Goal: Use online tool/utility: Utilize a website feature to perform a specific function

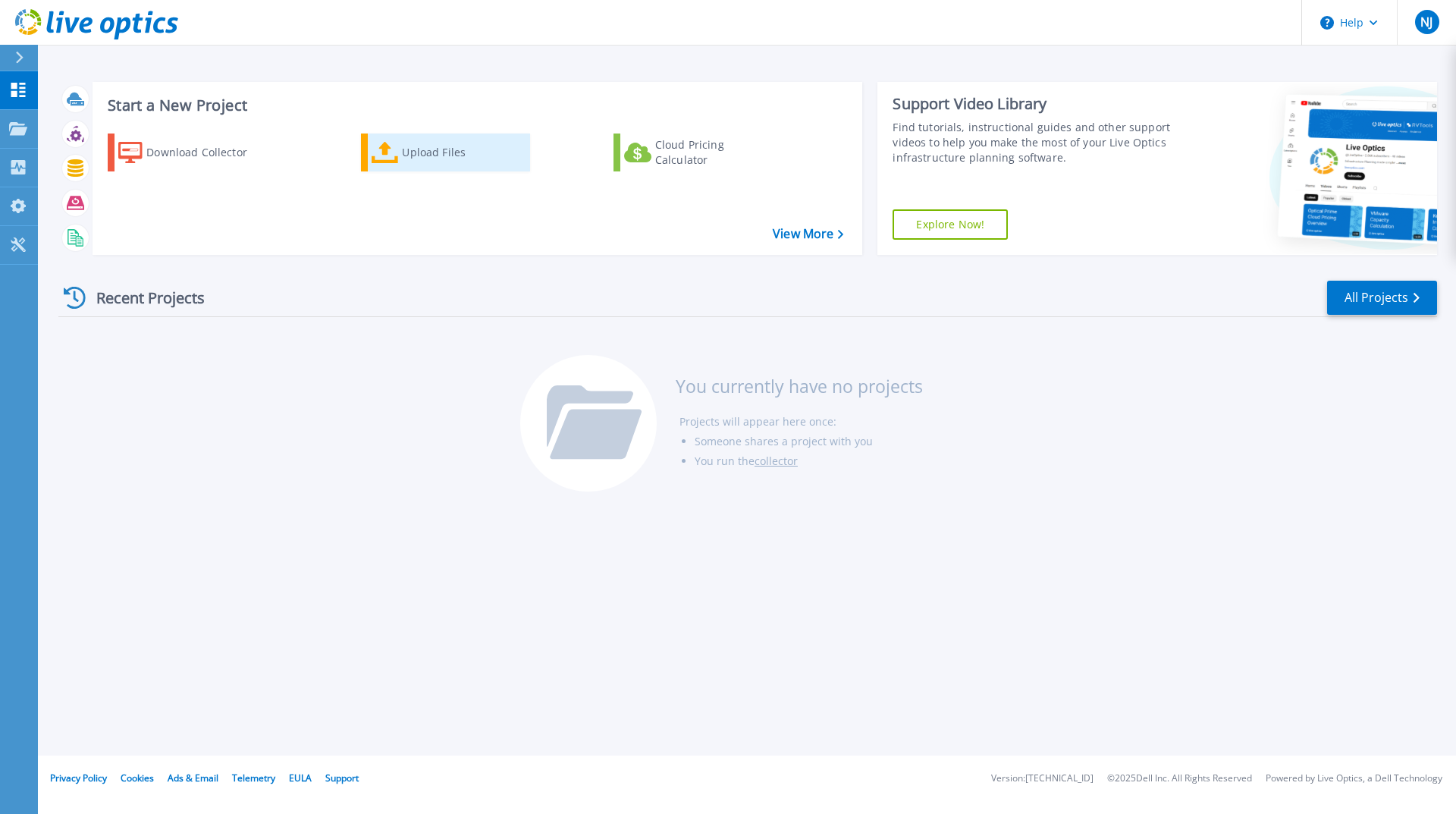
click at [438, 151] on div "Upload Files" at bounding box center [463, 153] width 122 height 30
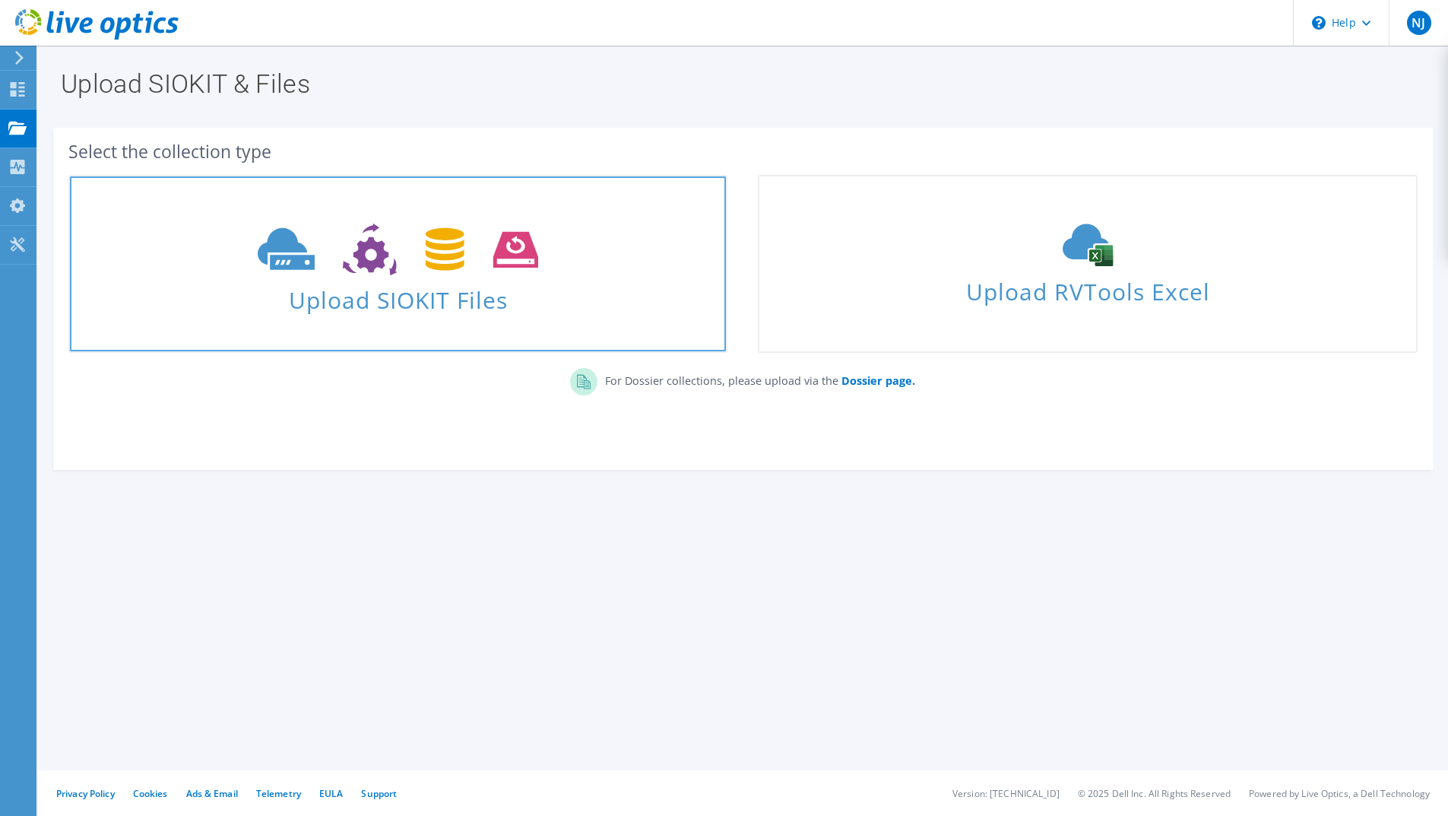
click at [412, 299] on span "Upload SIOKIT Files" at bounding box center [398, 295] width 656 height 33
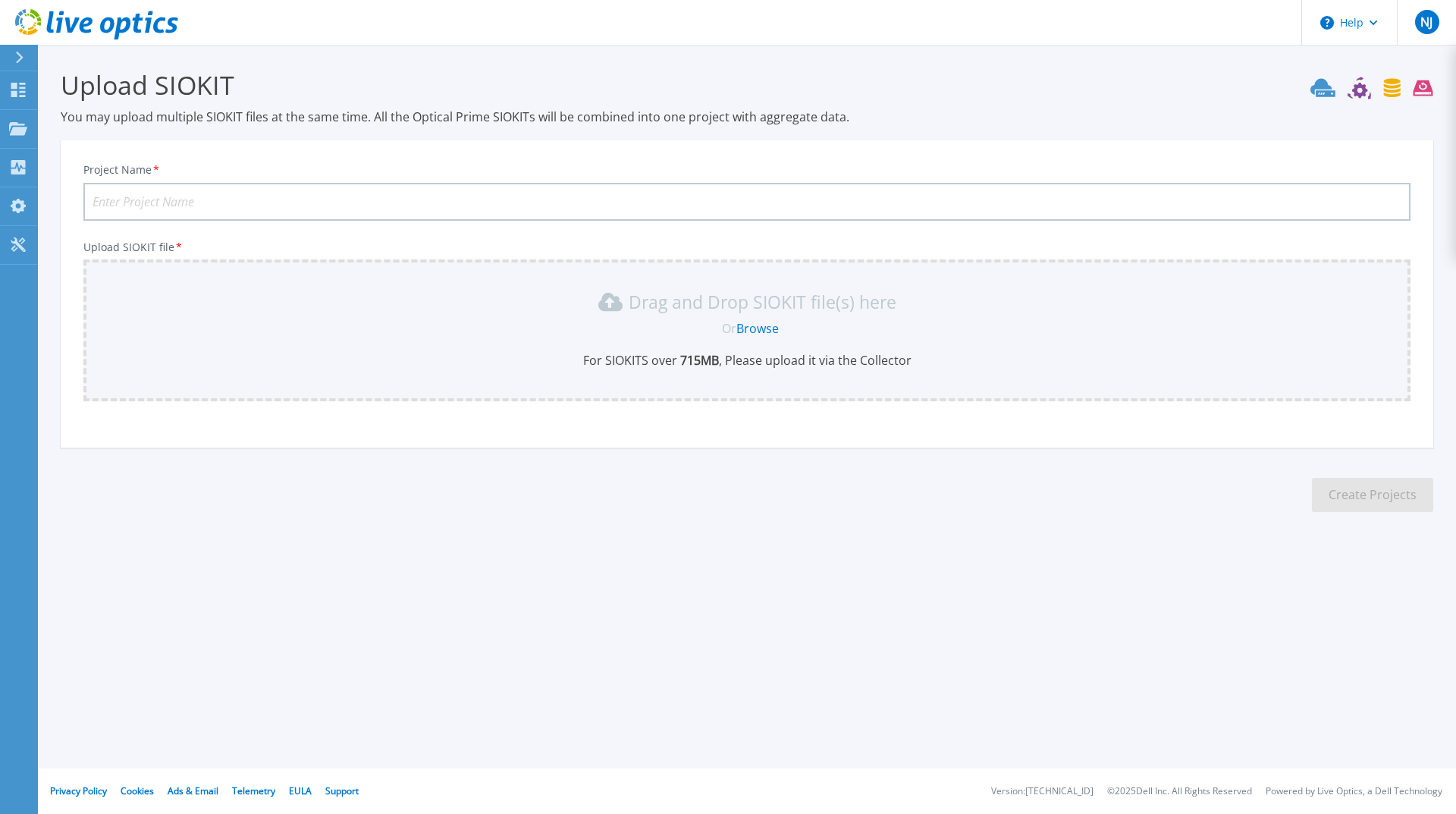
click at [258, 204] on input "Project Name *" at bounding box center [747, 202] width 1327 height 38
type input "UBS VCENTER"
click at [769, 328] on link "Browse" at bounding box center [757, 328] width 43 height 17
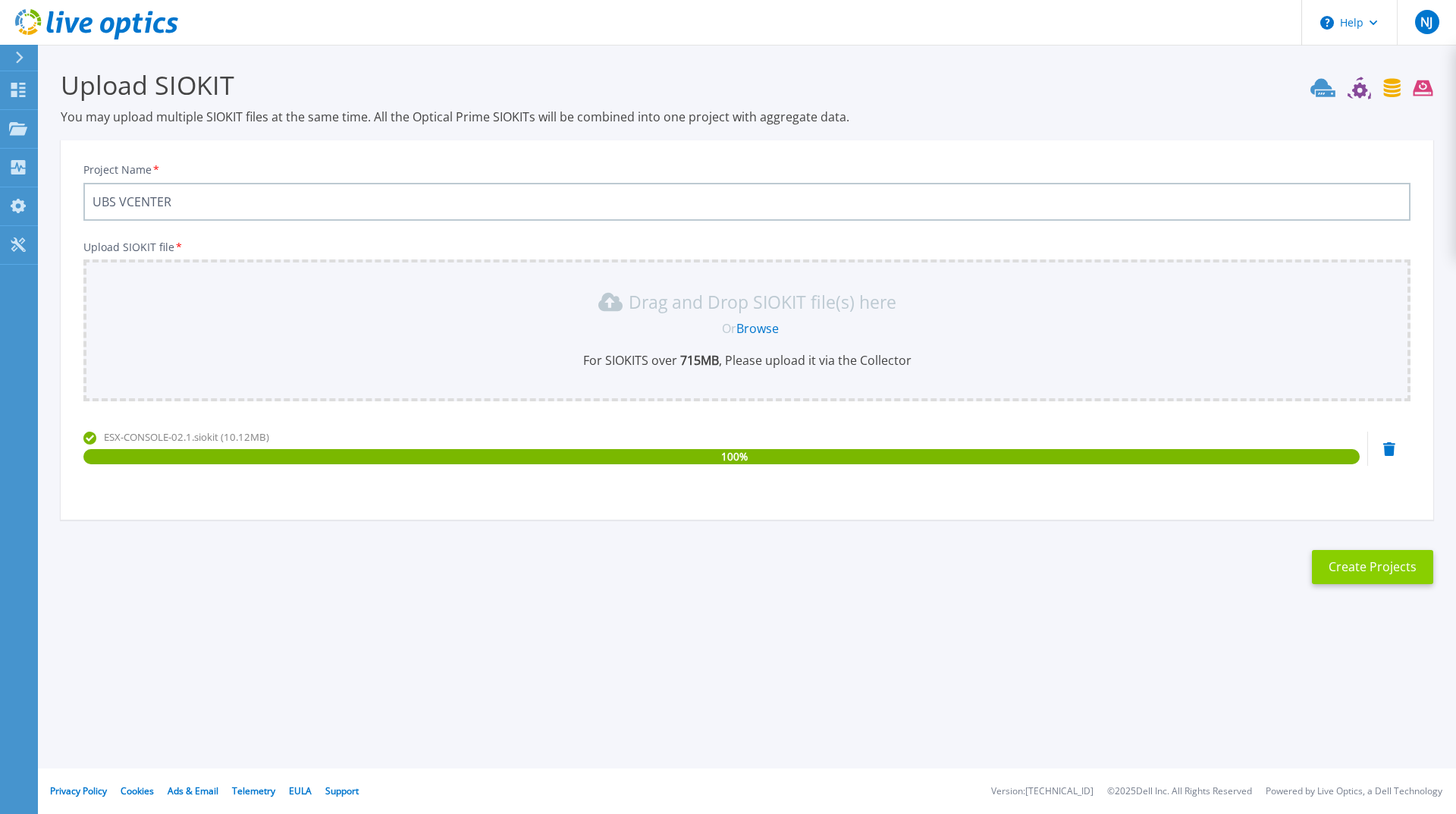
click at [1351, 574] on button "Create Projects" at bounding box center [1373, 567] width 122 height 34
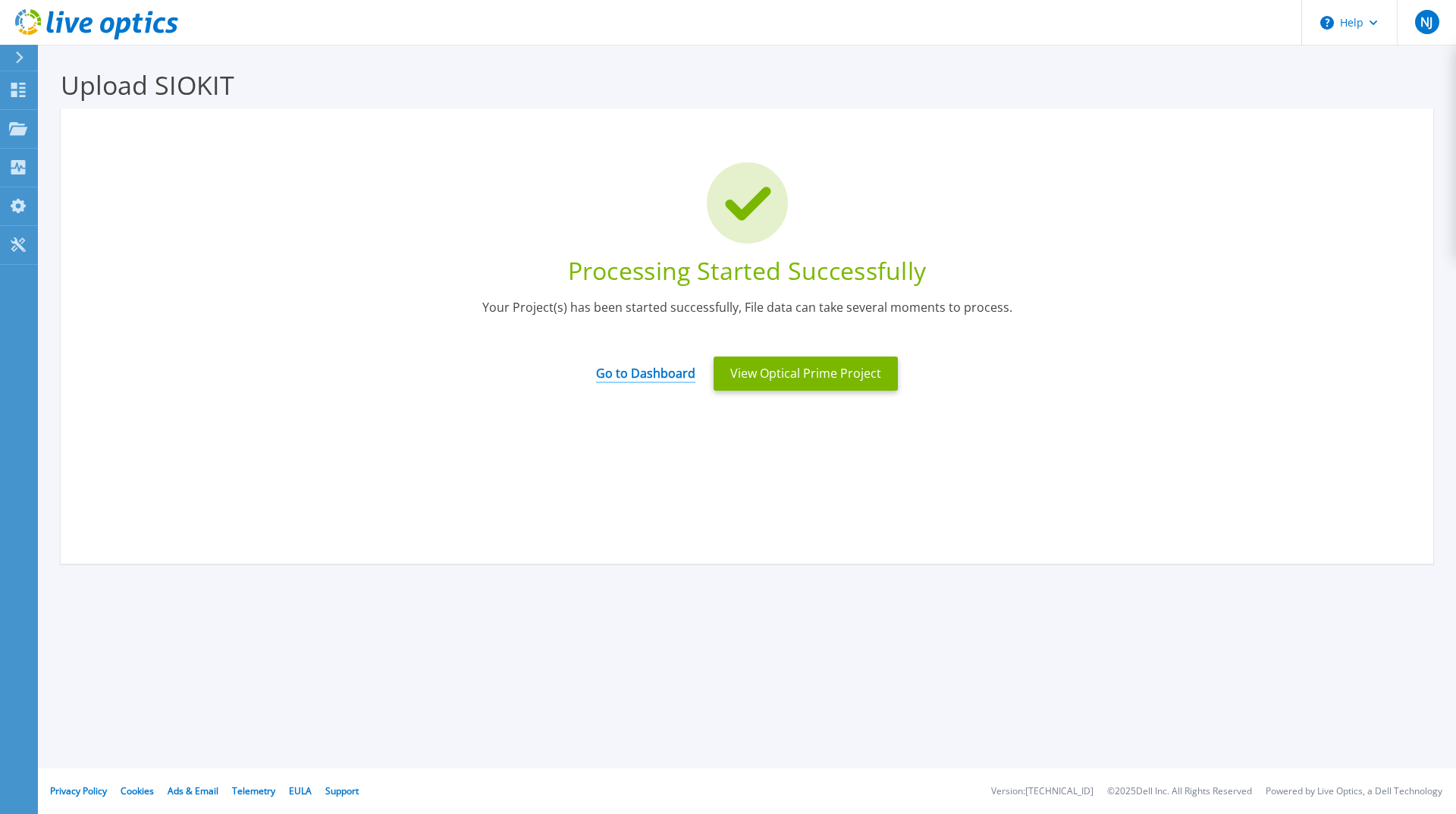
click at [669, 371] on link "Go to Dashboard" at bounding box center [646, 368] width 100 height 30
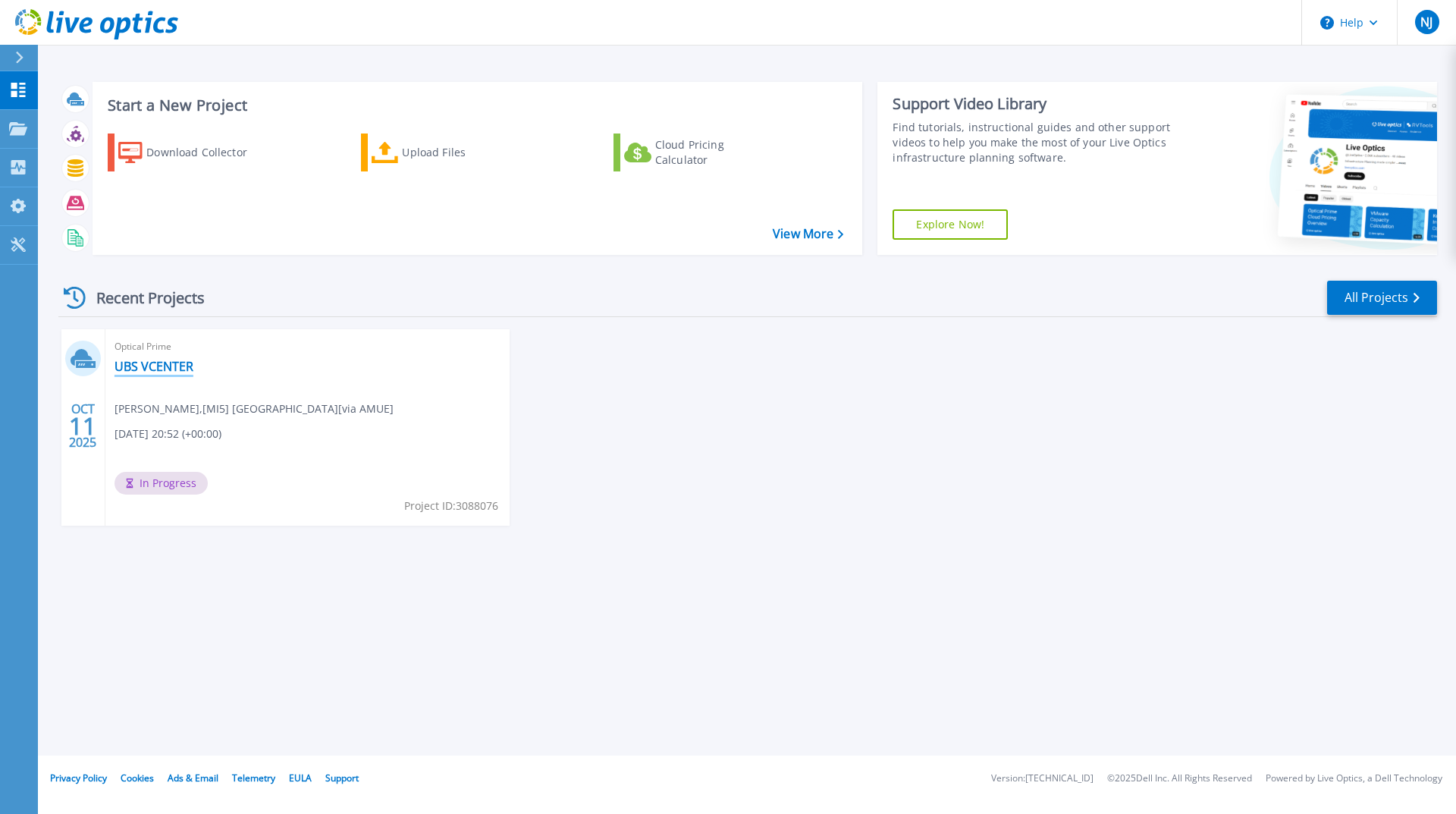
click at [145, 369] on link "UBS VCENTER" at bounding box center [154, 365] width 79 height 15
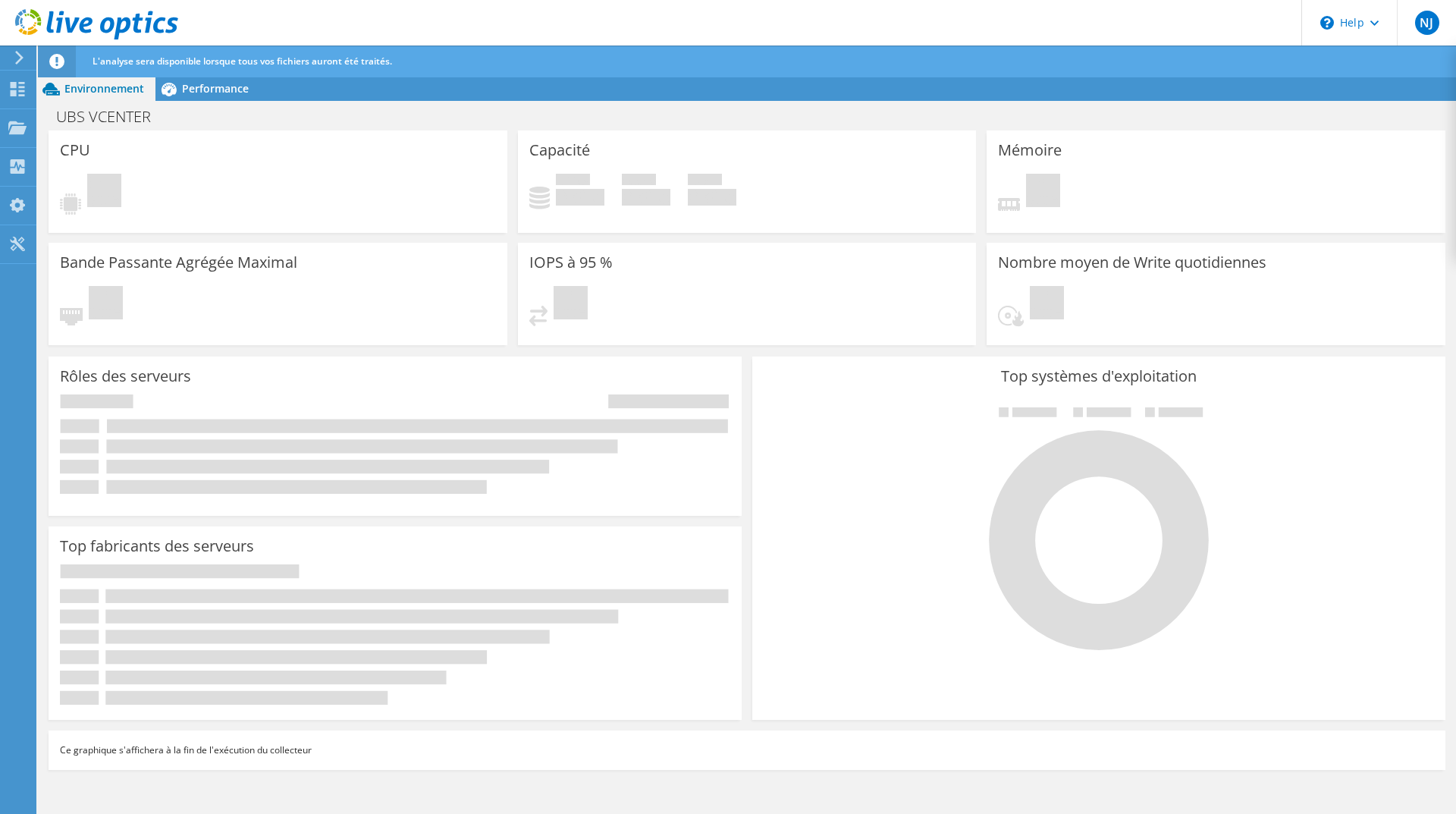
click at [83, 87] on span "Environnement" at bounding box center [105, 88] width 80 height 14
click at [14, 122] on use at bounding box center [17, 127] width 18 height 13
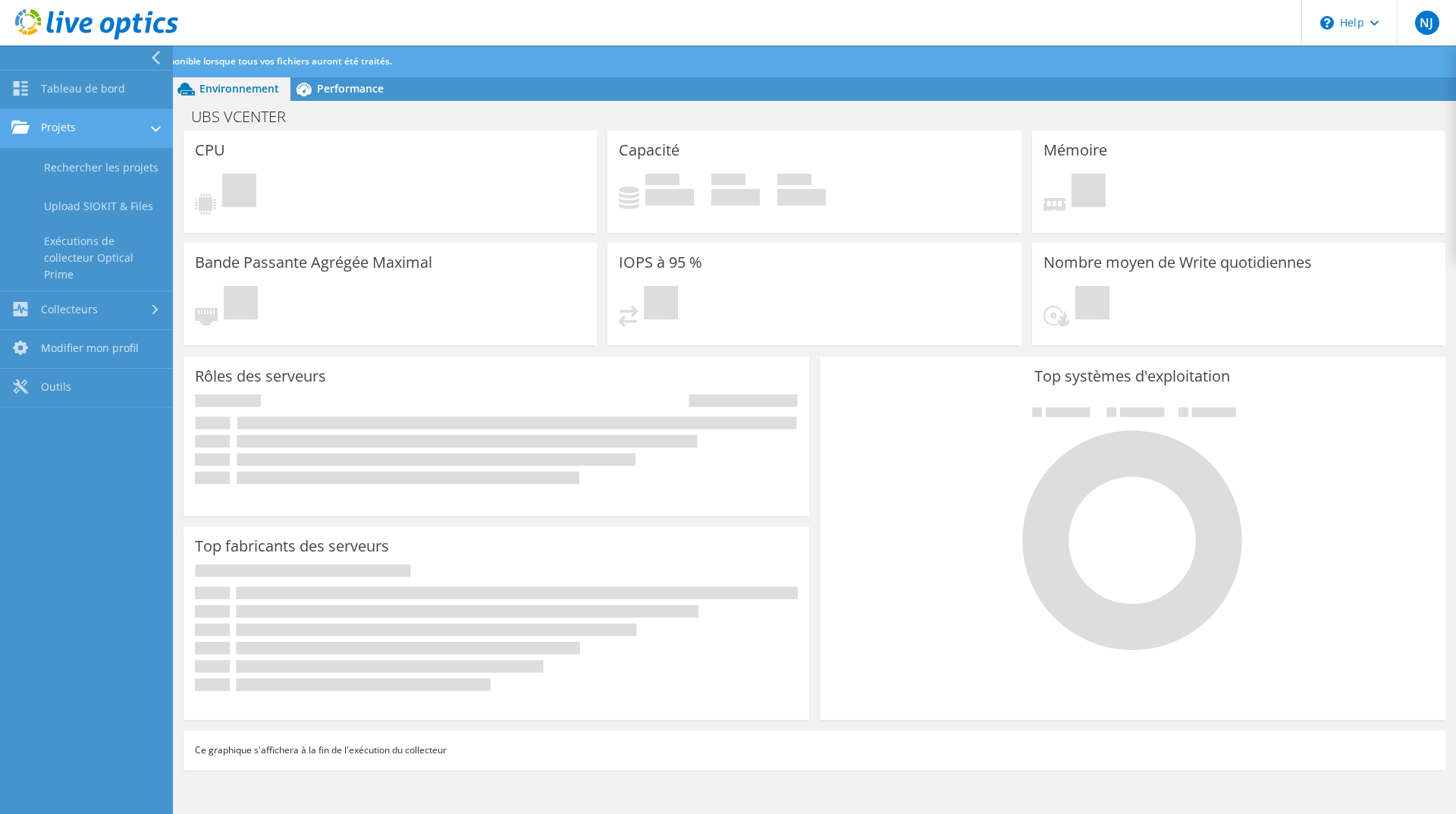
click at [67, 131] on link "Projets" at bounding box center [86, 128] width 173 height 39
click at [106, 79] on link "Tableau de bord" at bounding box center [86, 90] width 173 height 39
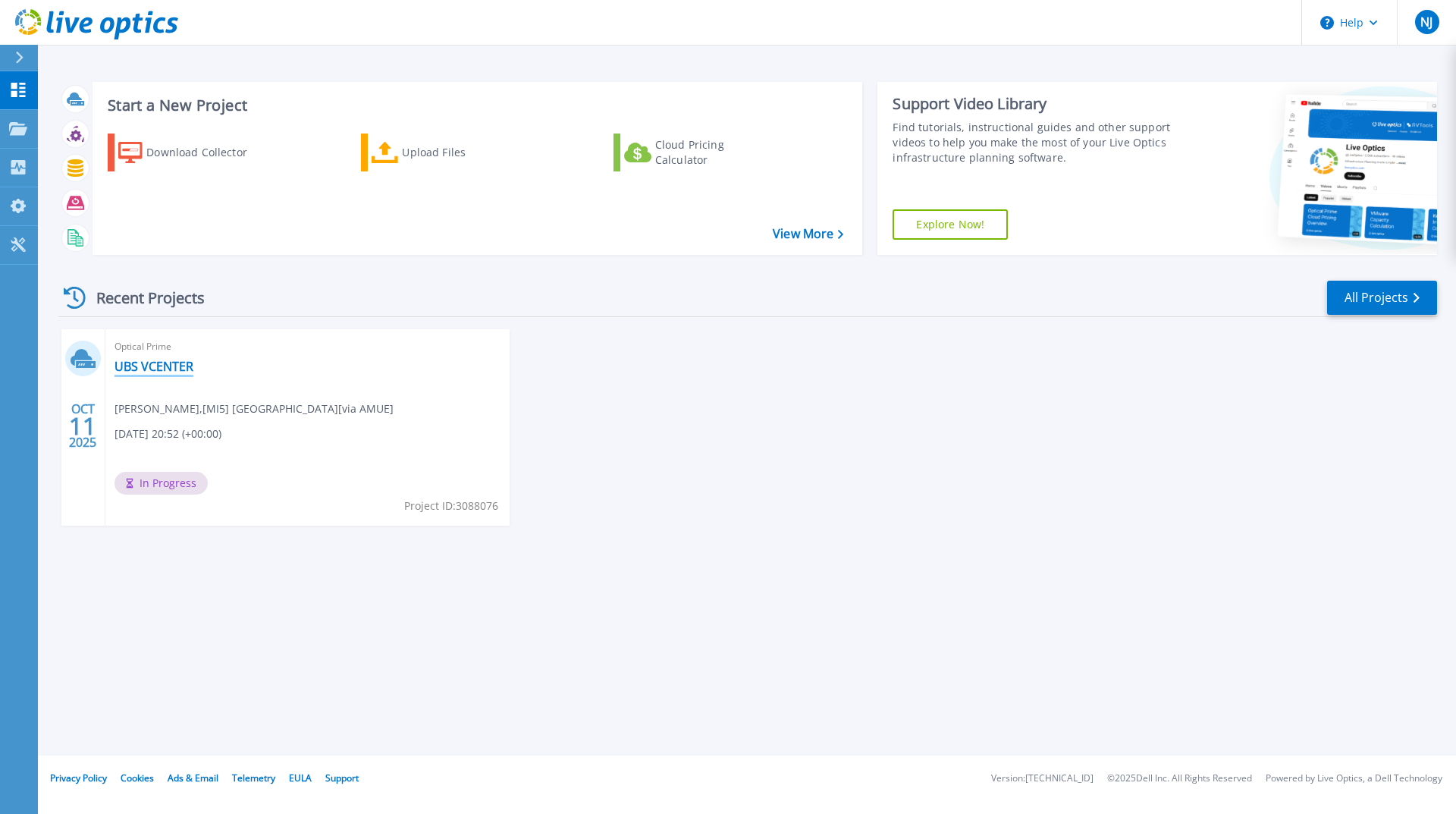
click at [150, 369] on link "UBS VCENTER" at bounding box center [154, 365] width 79 height 15
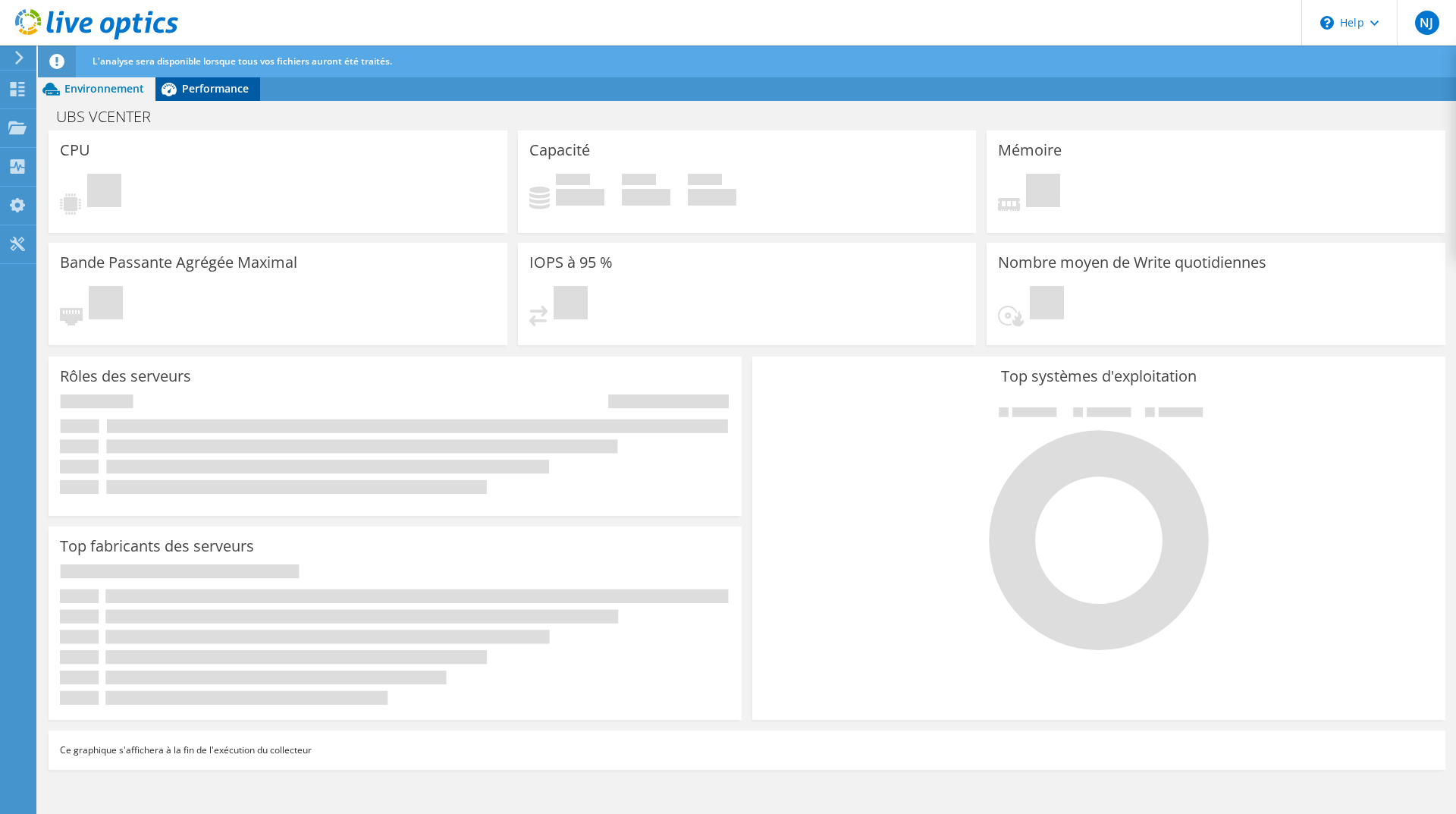
click at [195, 88] on span "Performance" at bounding box center [215, 88] width 67 height 14
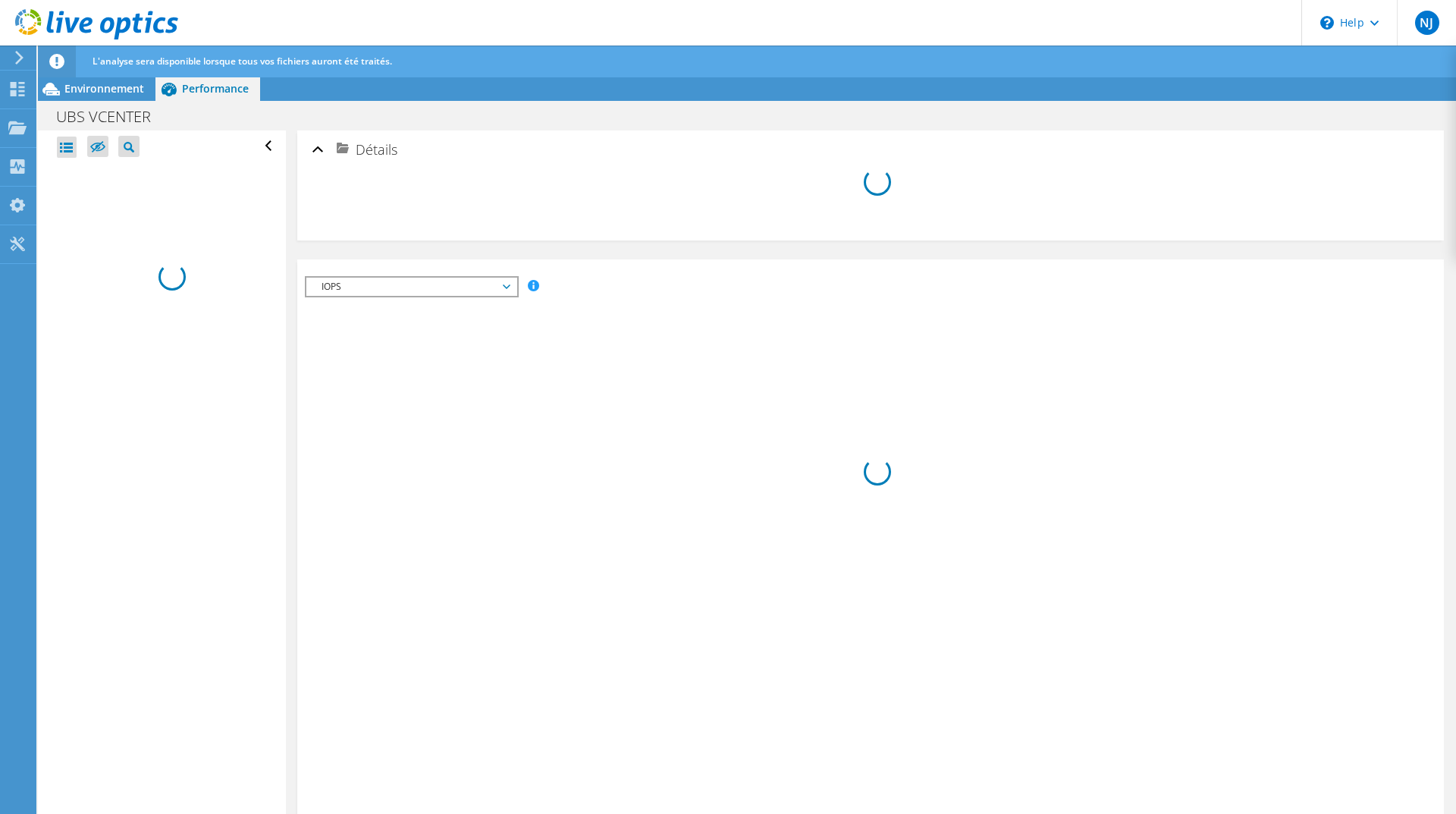
click at [334, 288] on span "IOPS" at bounding box center [411, 286] width 195 height 18
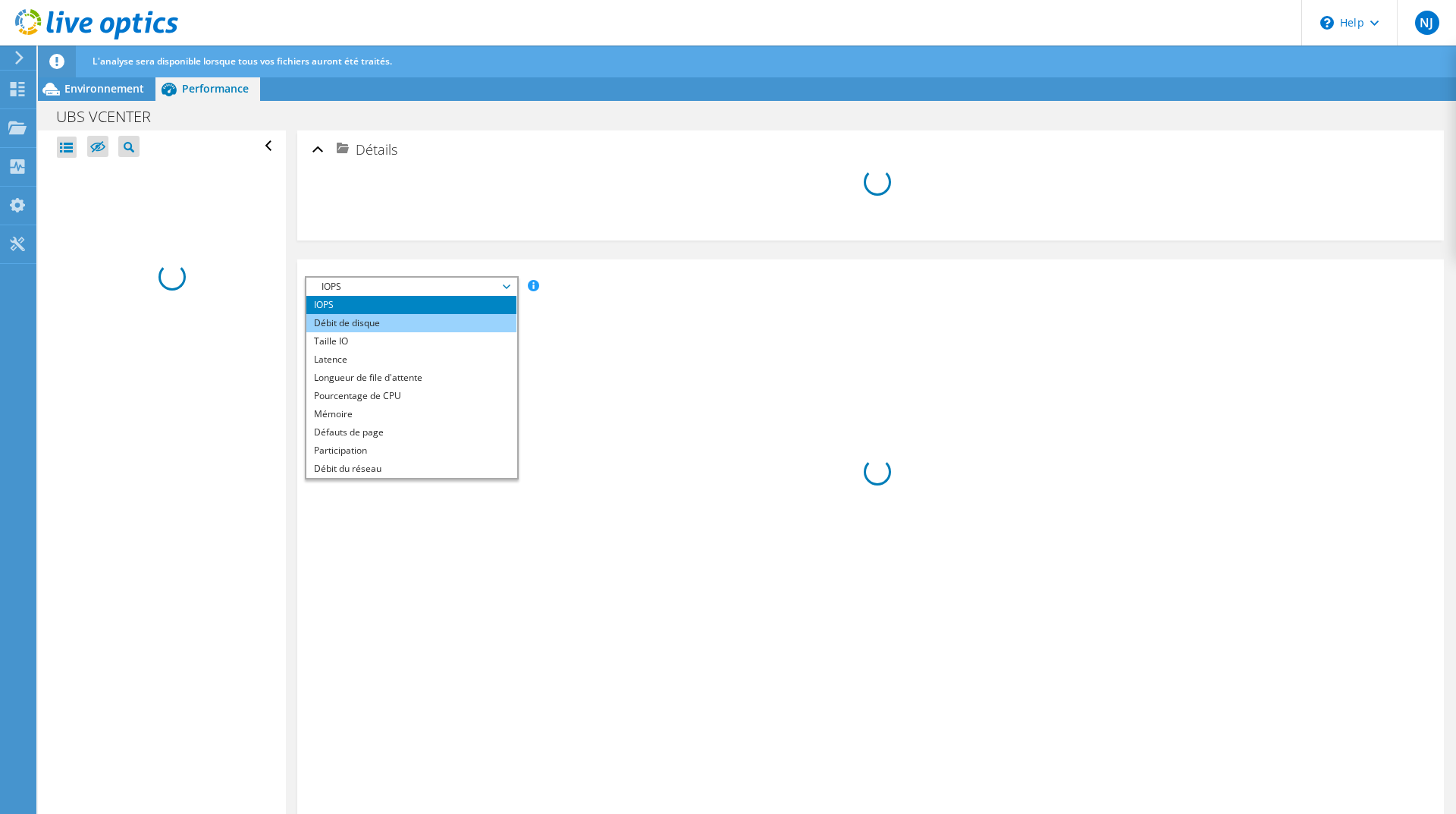
click at [336, 324] on li "Débit de disque" at bounding box center [411, 323] width 211 height 18
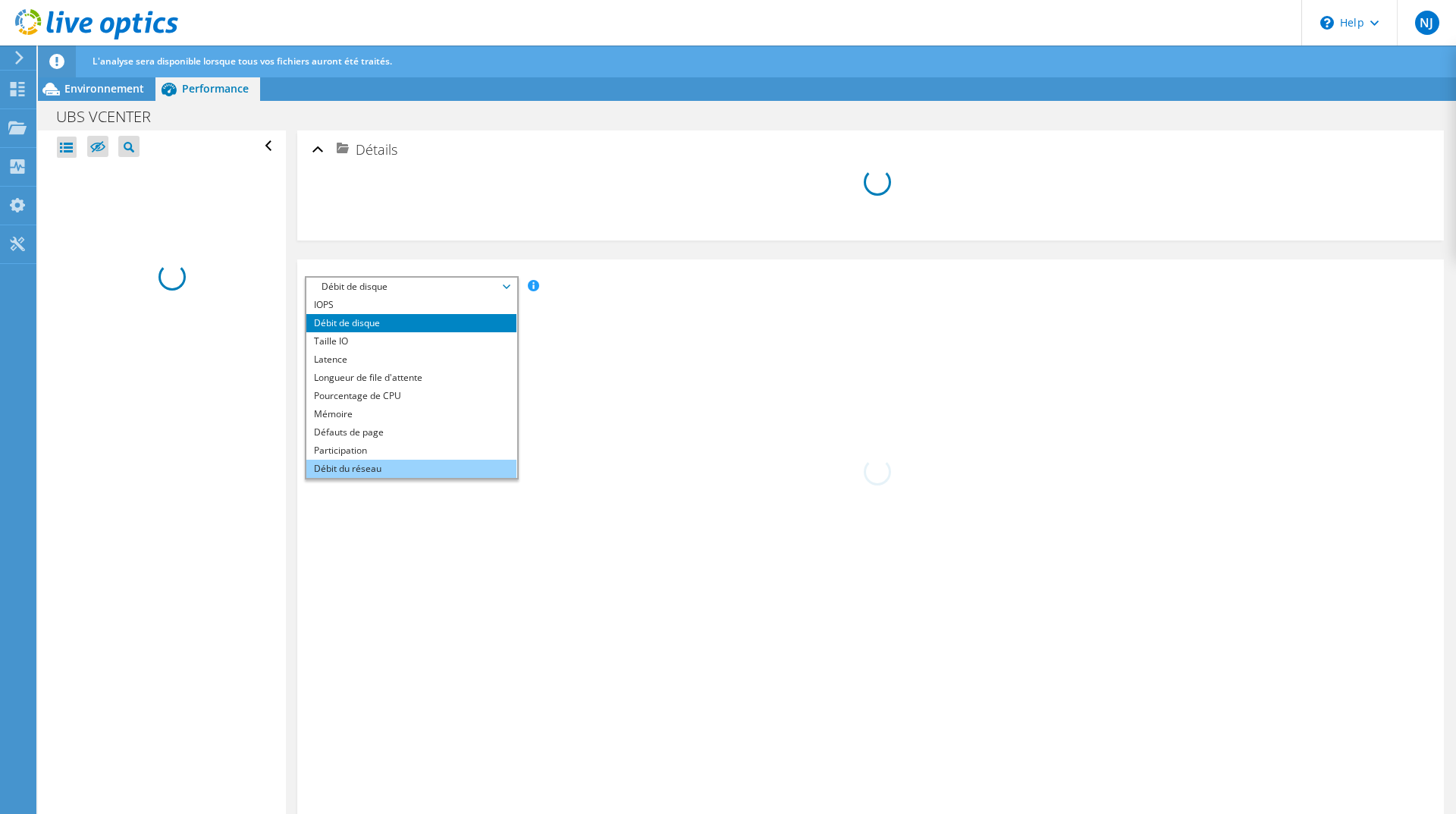
click at [348, 471] on li "Débit du réseau" at bounding box center [411, 469] width 211 height 18
click at [382, 288] on span "Débit du réseau" at bounding box center [411, 286] width 195 height 18
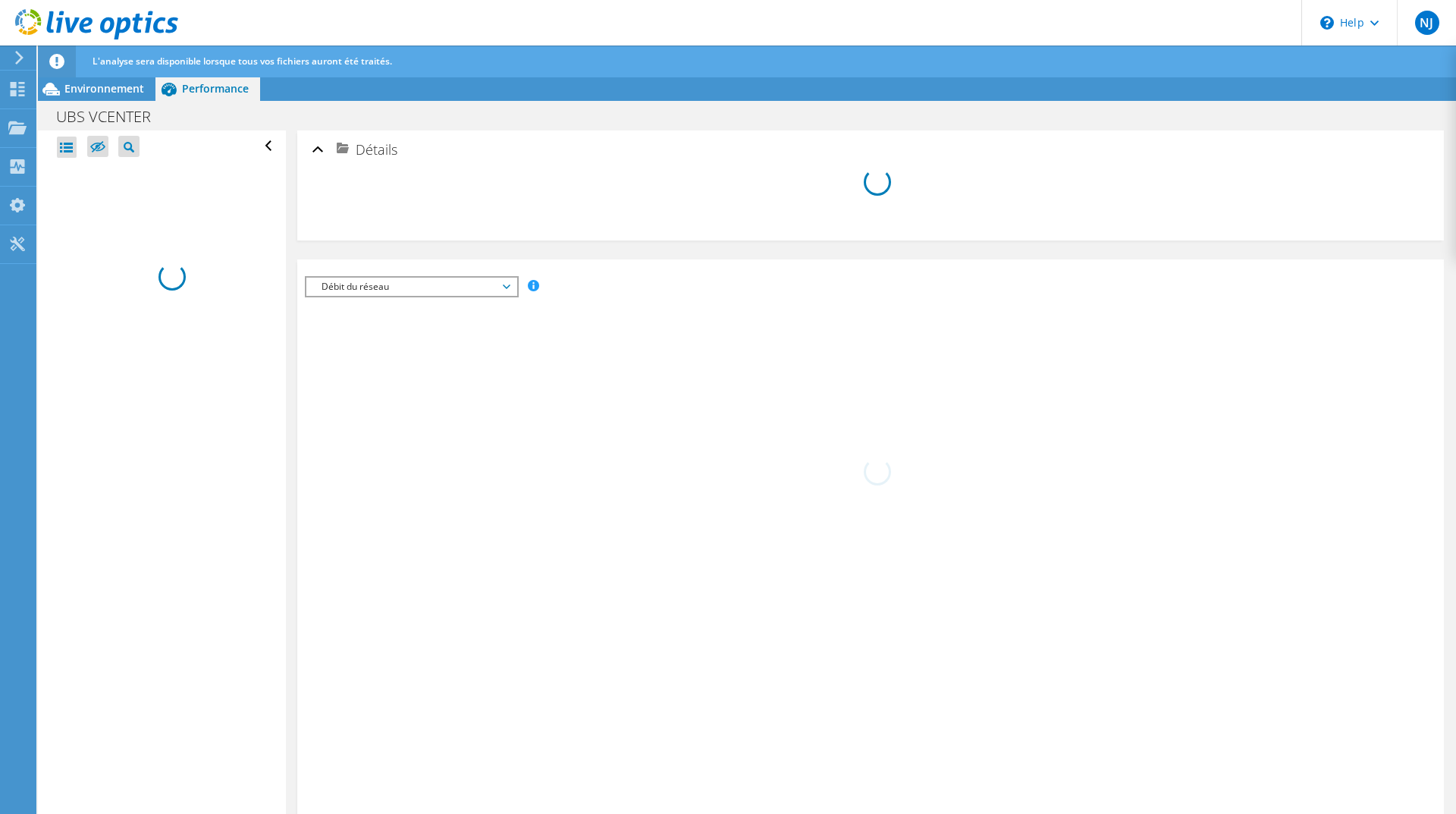
click at [345, 289] on span "Débit du réseau" at bounding box center [411, 286] width 195 height 18
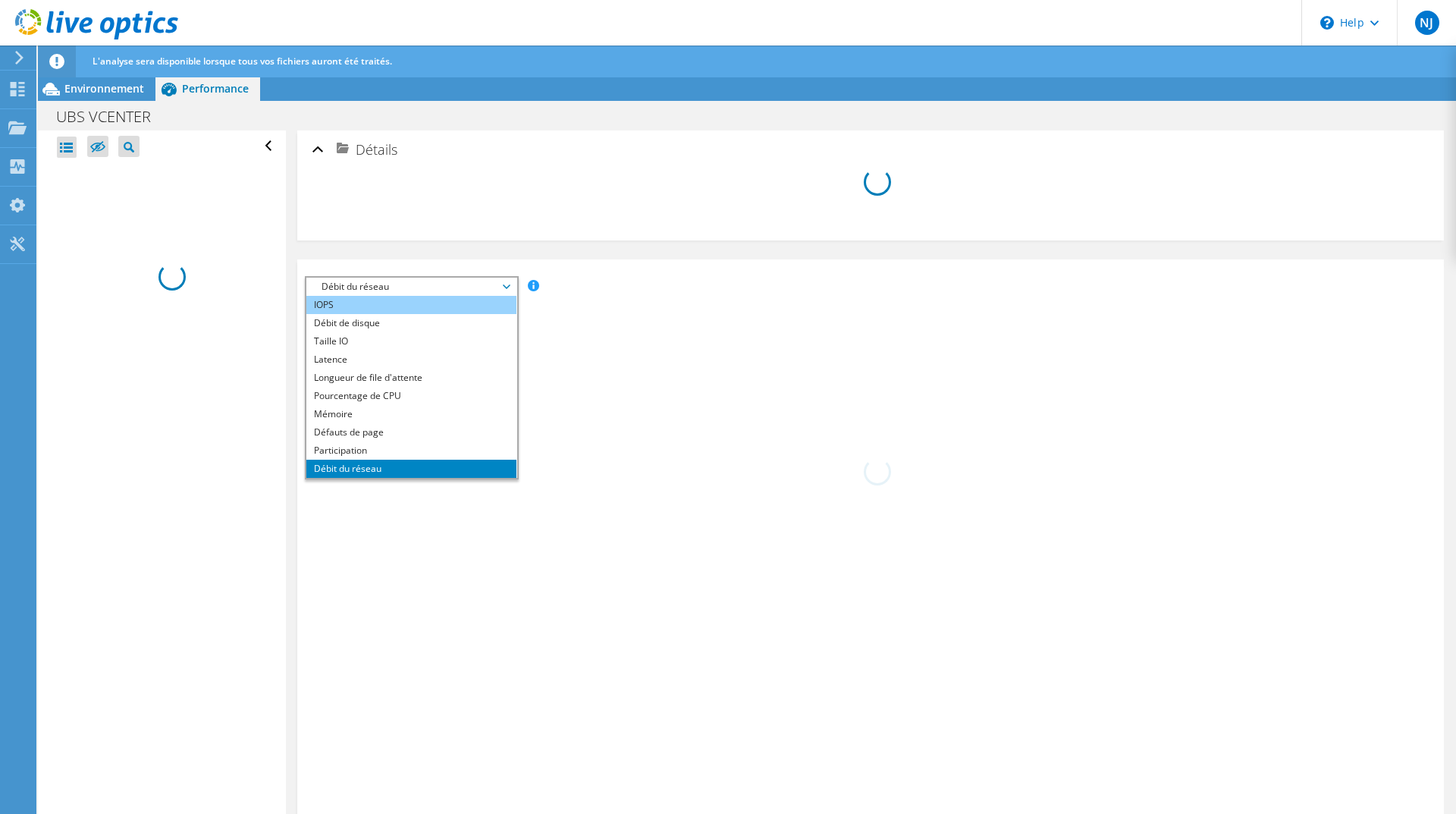
click at [326, 306] on li "IOPS" at bounding box center [411, 304] width 211 height 18
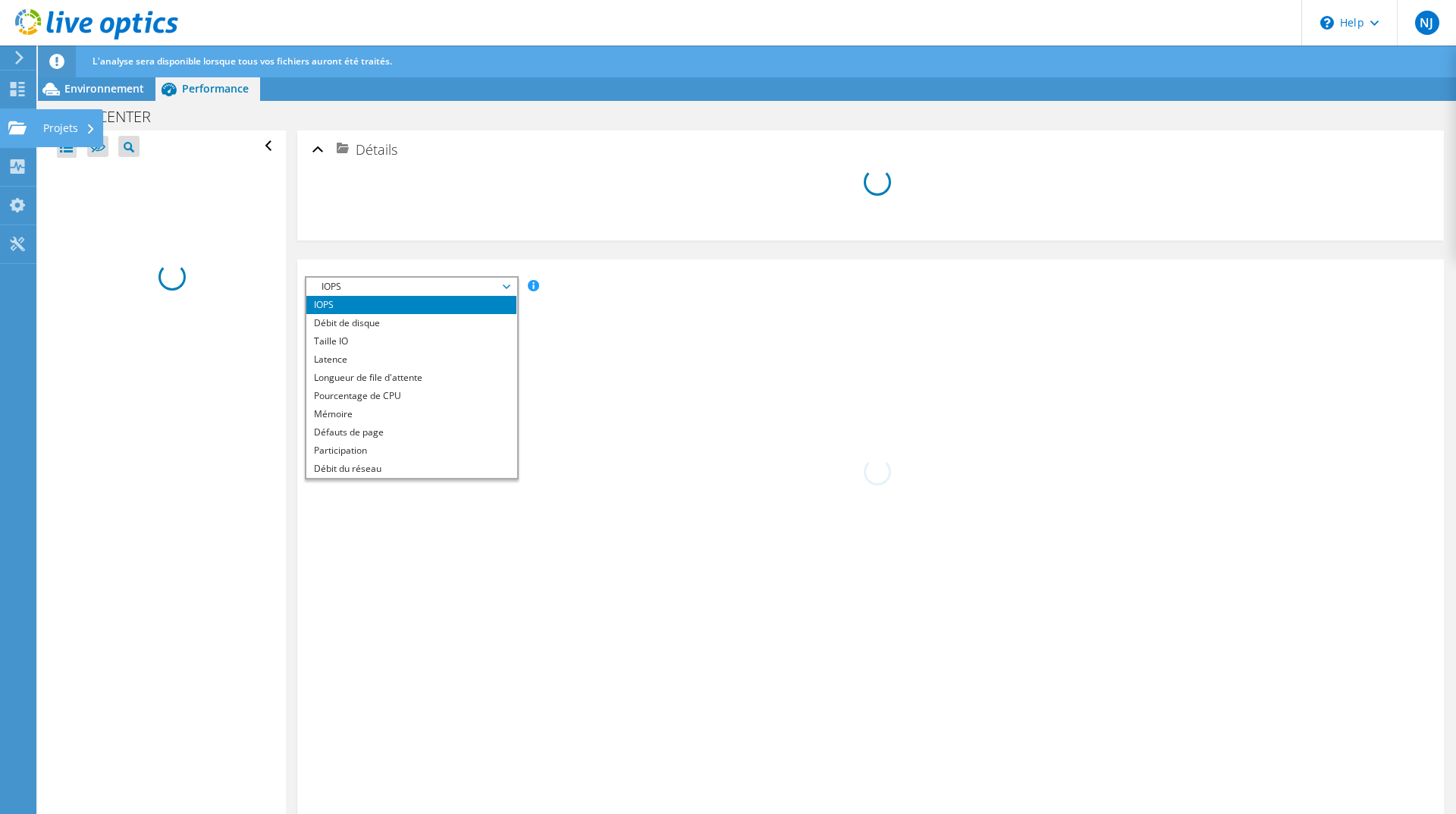
click at [17, 130] on use at bounding box center [17, 127] width 18 height 13
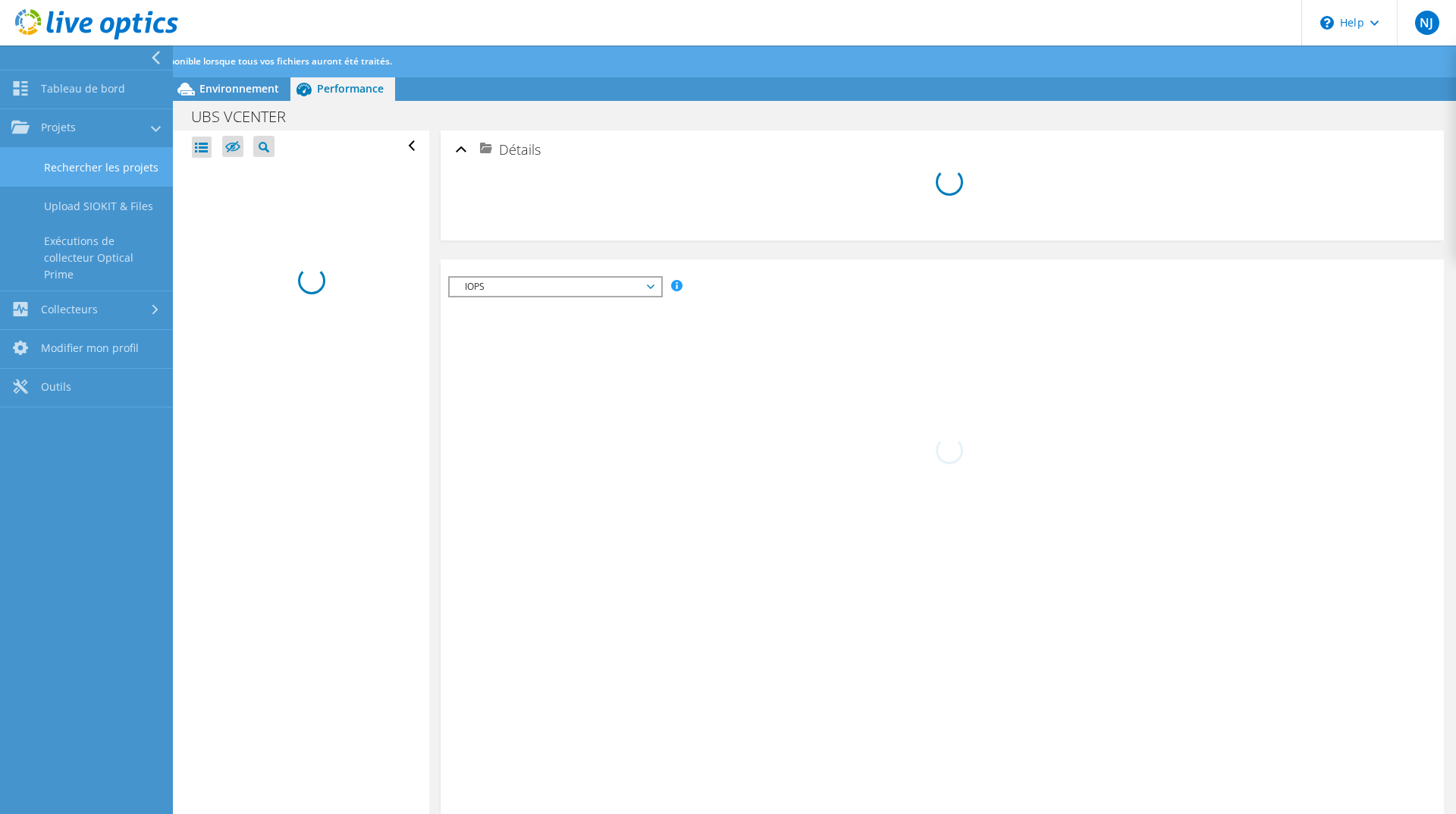
click at [62, 169] on link "Rechercher les projets" at bounding box center [86, 167] width 173 height 39
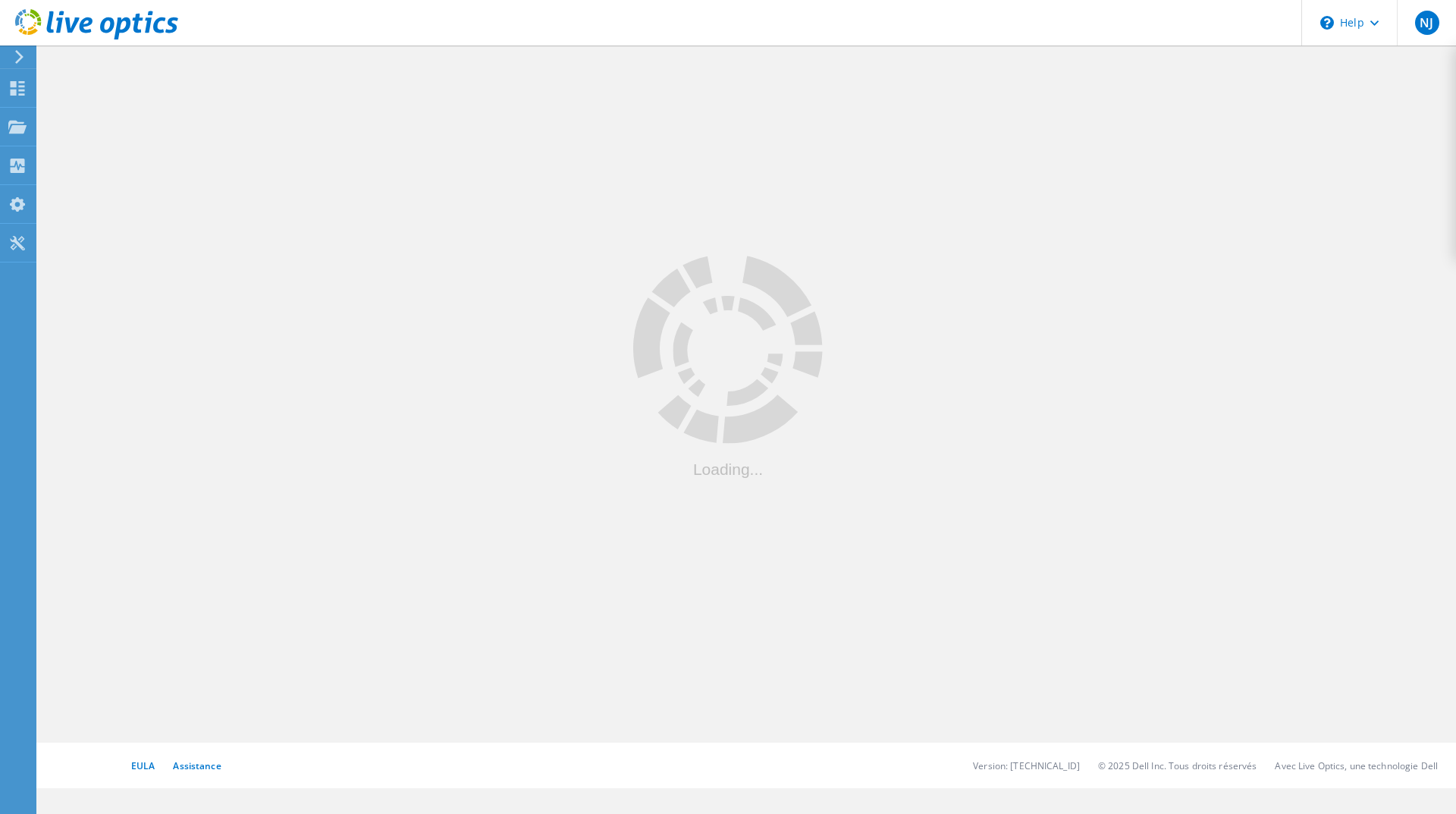
click at [69, 91] on div at bounding box center [746, 393] width 1418 height 700
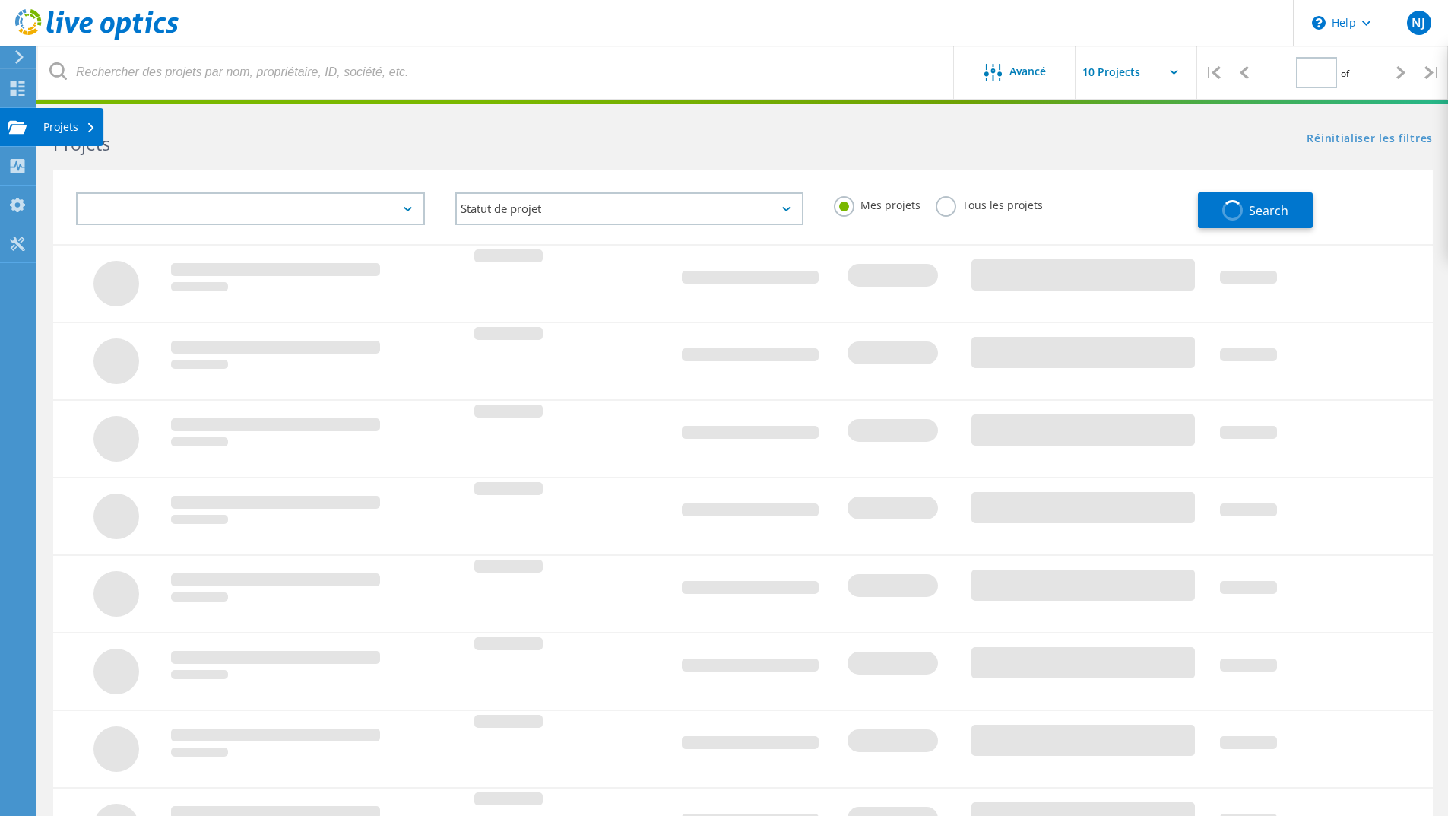
click at [61, 128] on div "Projets" at bounding box center [69, 127] width 52 height 11
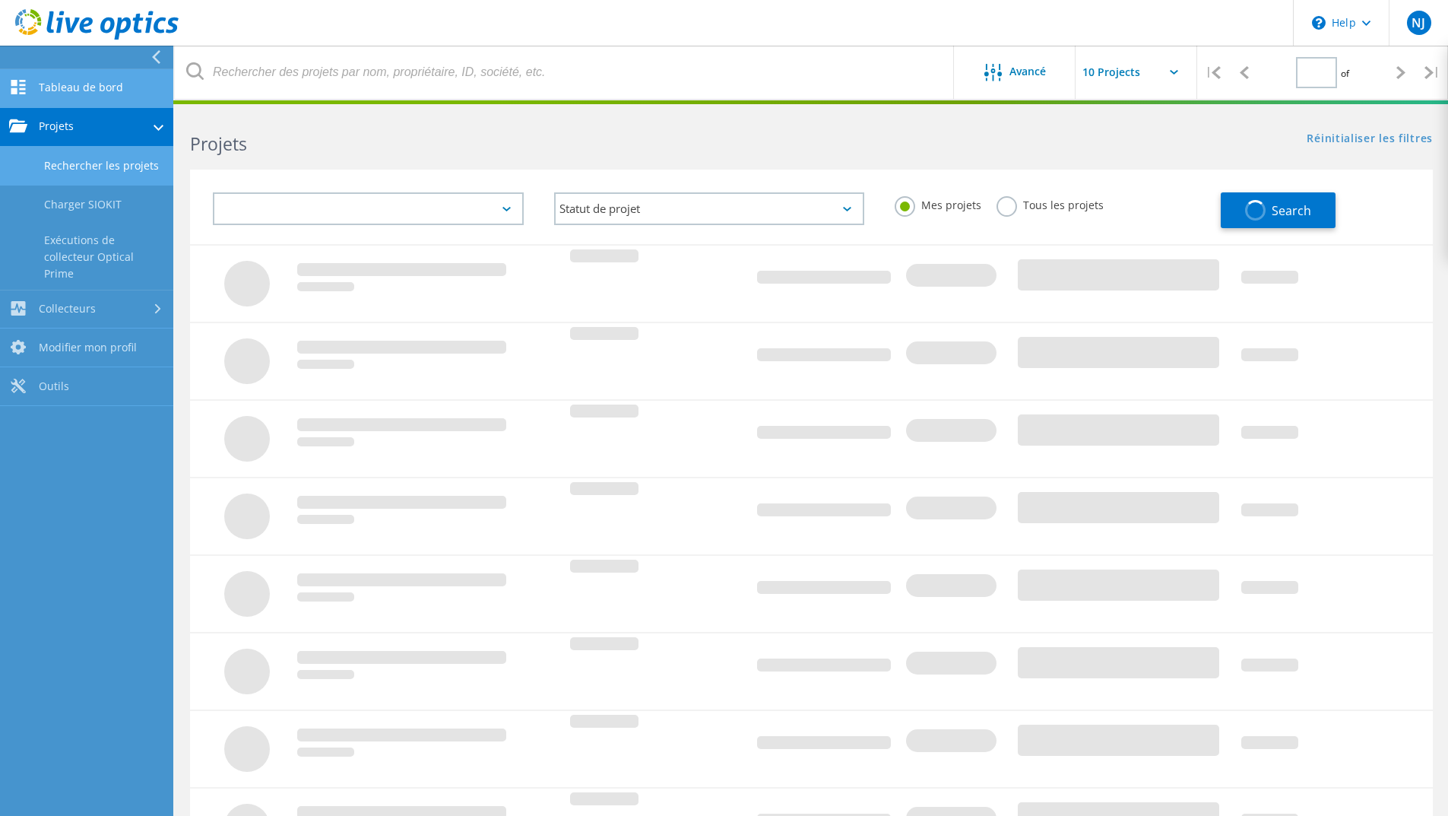
click at [71, 86] on link "Tableau de bord" at bounding box center [86, 88] width 173 height 39
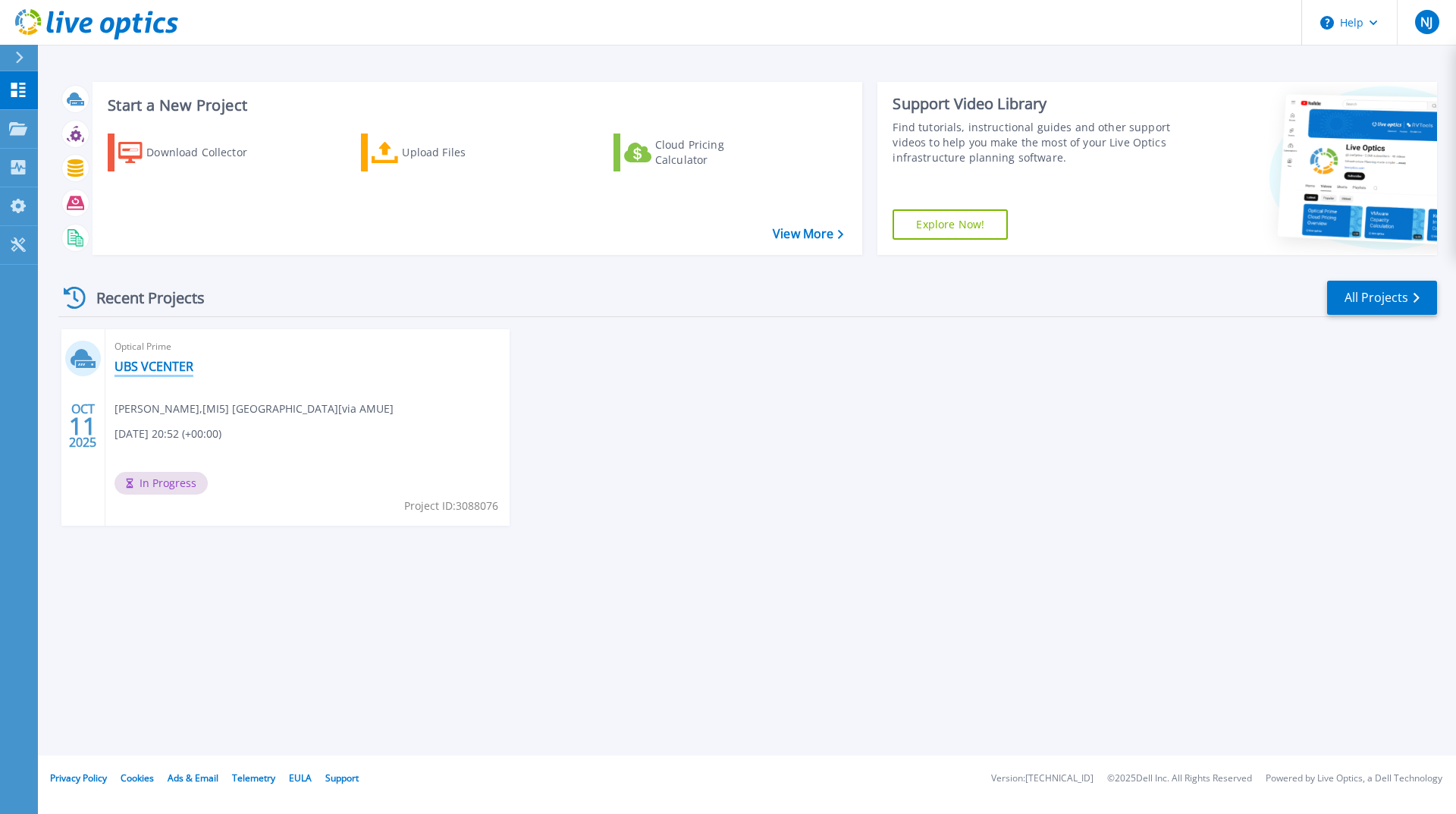
click at [135, 362] on link "UBS VCENTER" at bounding box center [154, 365] width 79 height 15
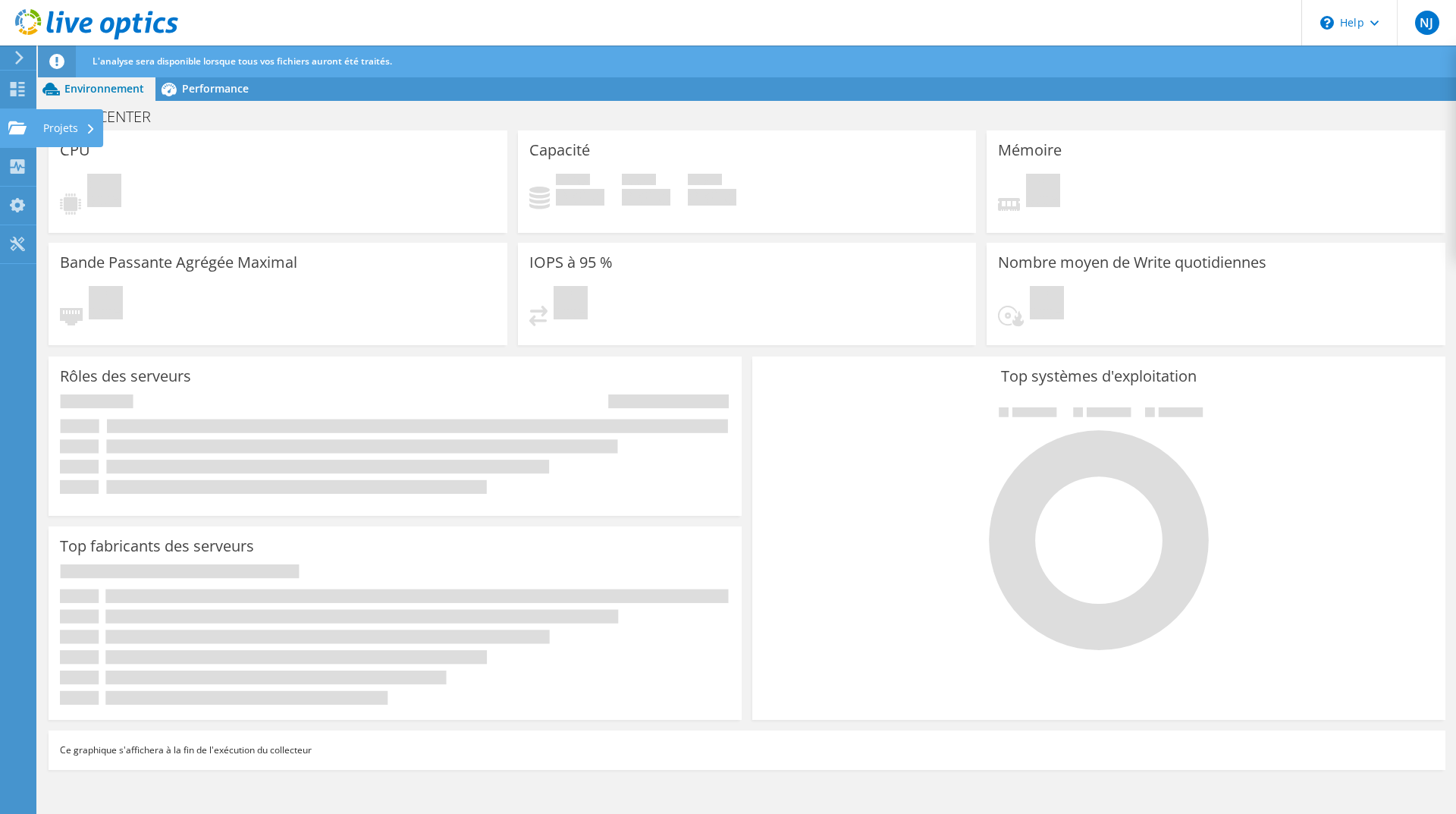
click at [22, 137] on div at bounding box center [17, 130] width 18 height 17
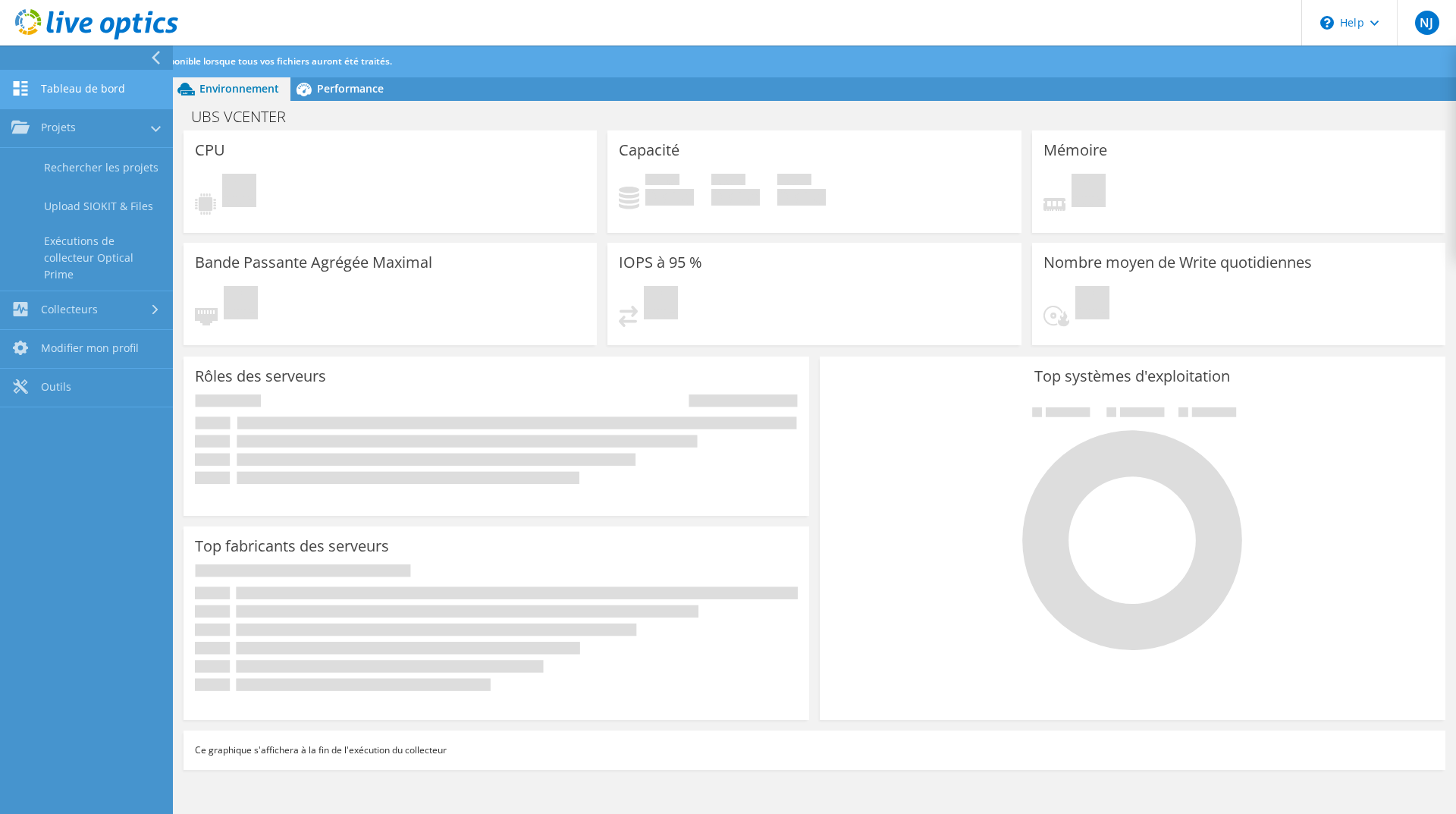
click at [63, 96] on link "Tableau de bord" at bounding box center [86, 90] width 173 height 39
